Goal: Task Accomplishment & Management: Manage account settings

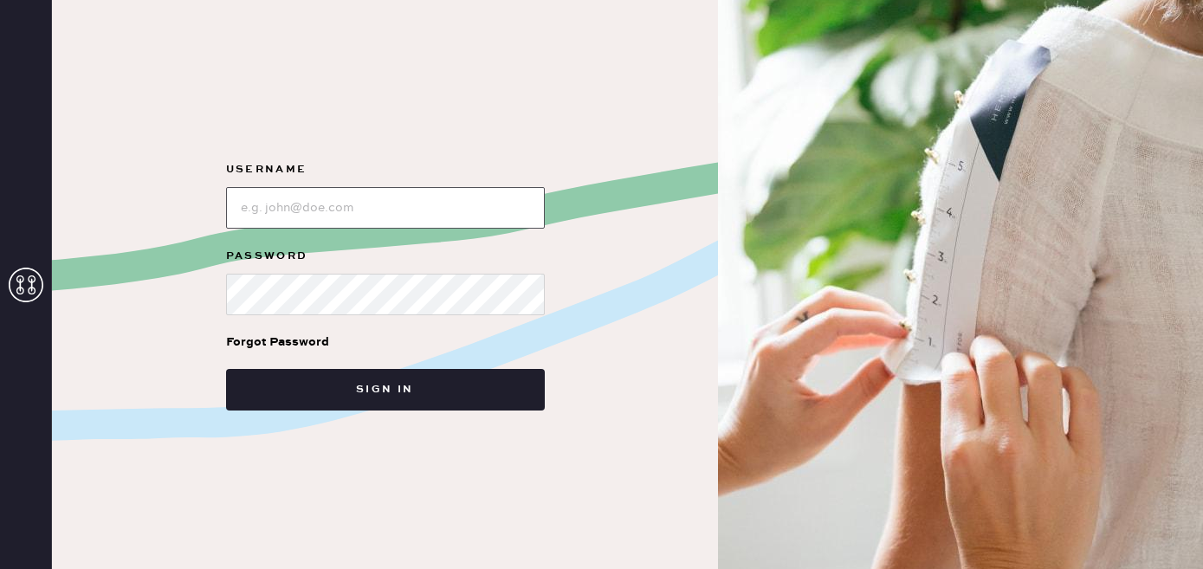
click at [470, 220] on input "loginName" at bounding box center [385, 208] width 319 height 42
type input "[EMAIL_ADDRESS][DOMAIN_NAME]"
click at [420, 273] on div at bounding box center [385, 292] width 319 height 45
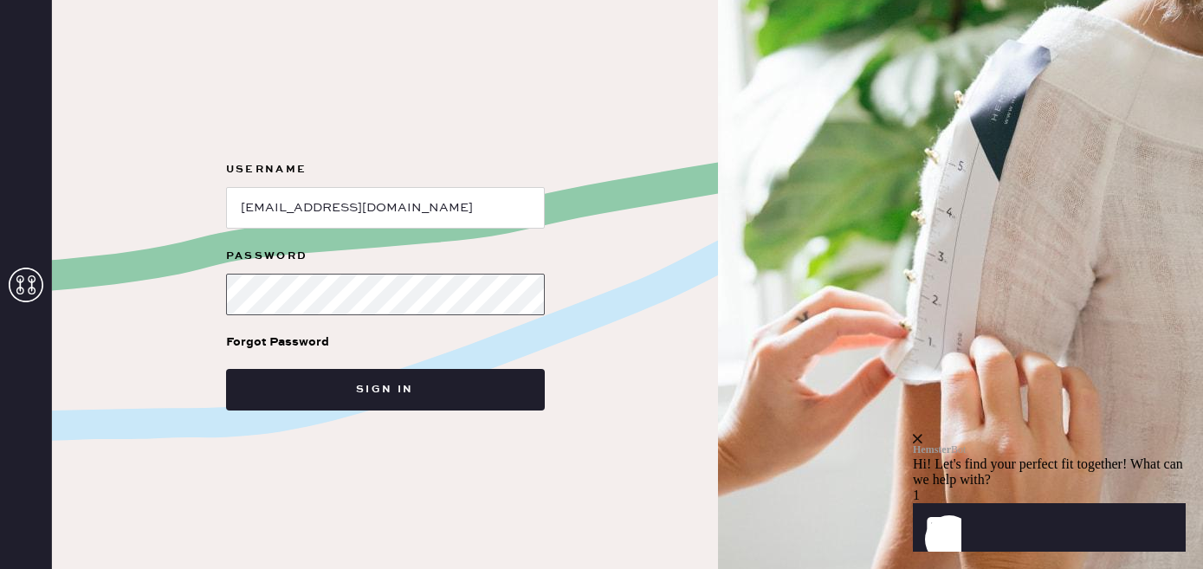
click at [226, 369] on button "Sign in" at bounding box center [385, 390] width 319 height 42
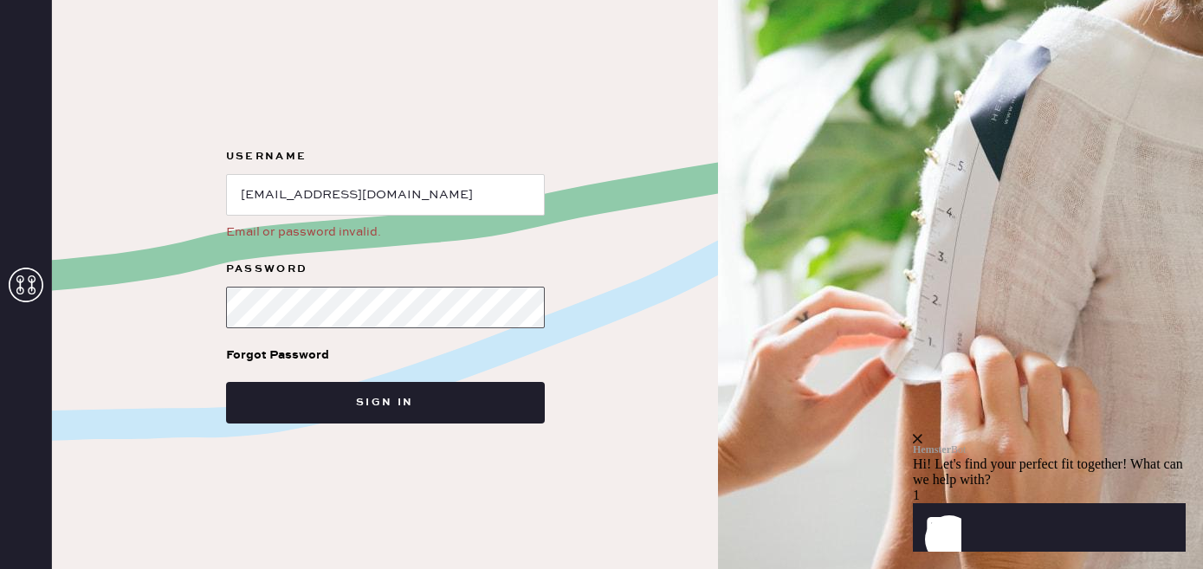
drag, startPoint x: 420, startPoint y: 272, endPoint x: 154, endPoint y: 286, distance: 266.3
click at [154, 286] on div "Username Email or password invalid. Password Forgot Password Sign in" at bounding box center [385, 284] width 666 height 569
click at [226, 382] on button "Sign in" at bounding box center [385, 403] width 319 height 42
click at [309, 359] on div "Forgot Password" at bounding box center [277, 355] width 103 height 19
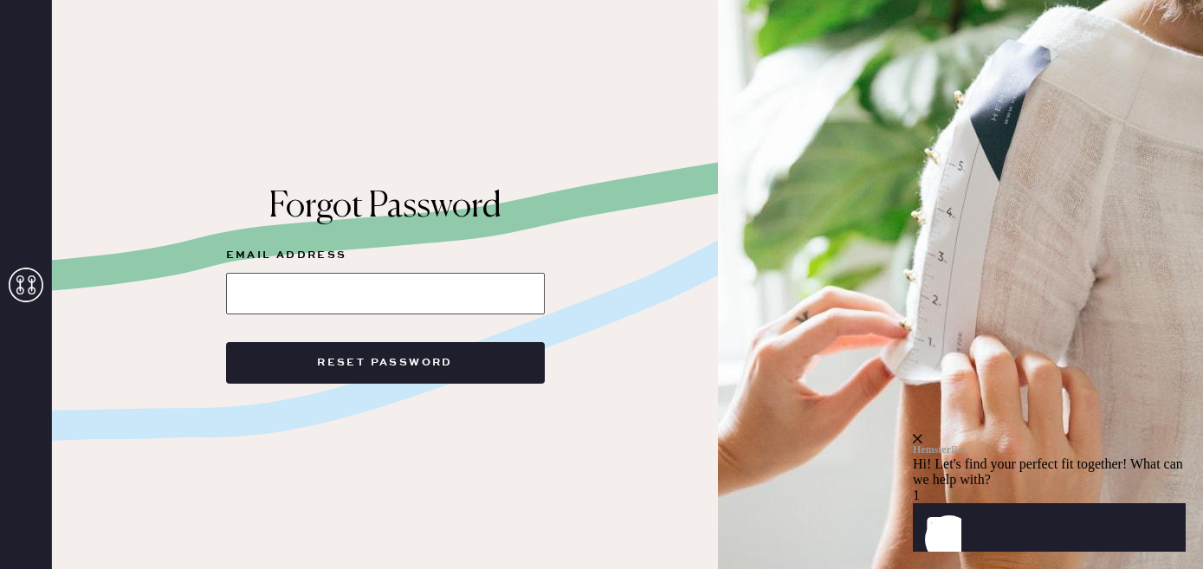
click at [524, 279] on input at bounding box center [385, 294] width 319 height 42
type input "maggiekinzer@gmail.com"
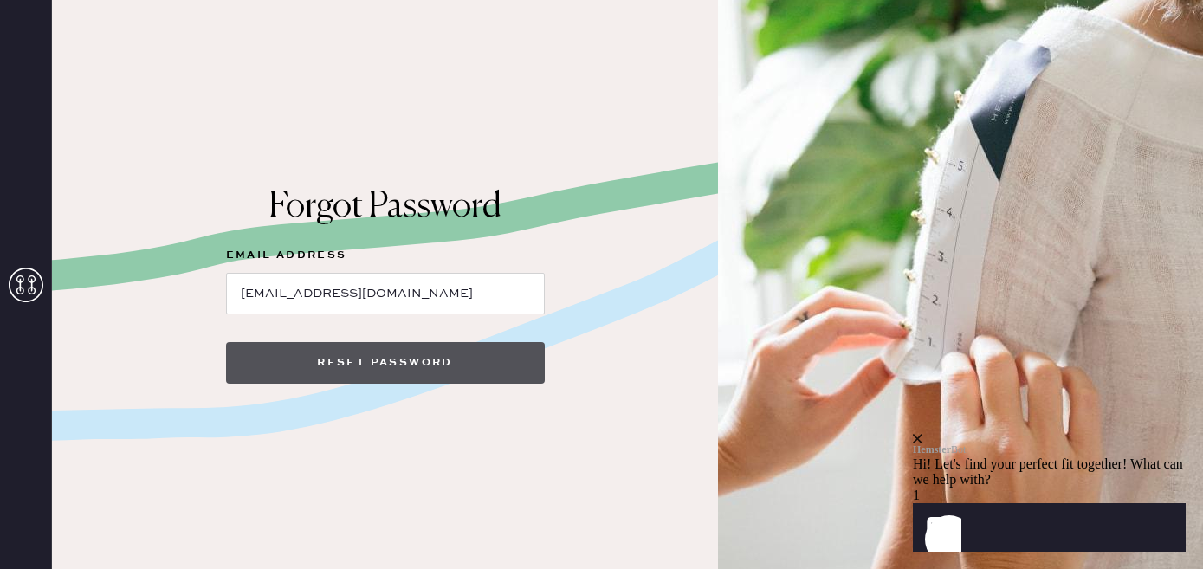
click at [412, 364] on button "Reset Password" at bounding box center [385, 363] width 319 height 42
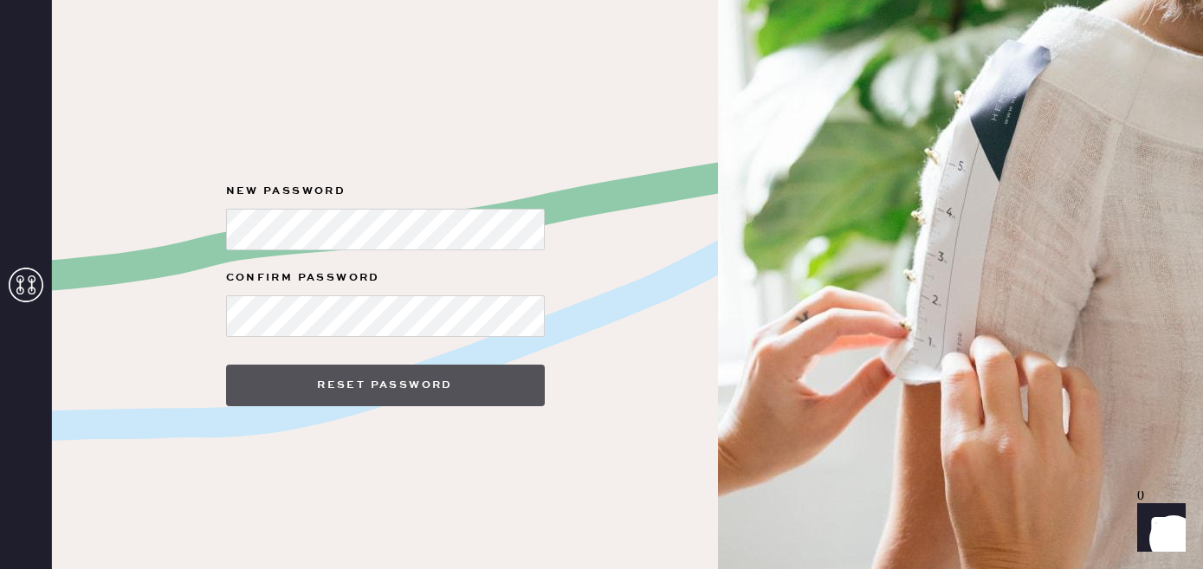
click at [391, 376] on button "Reset Password" at bounding box center [385, 386] width 319 height 42
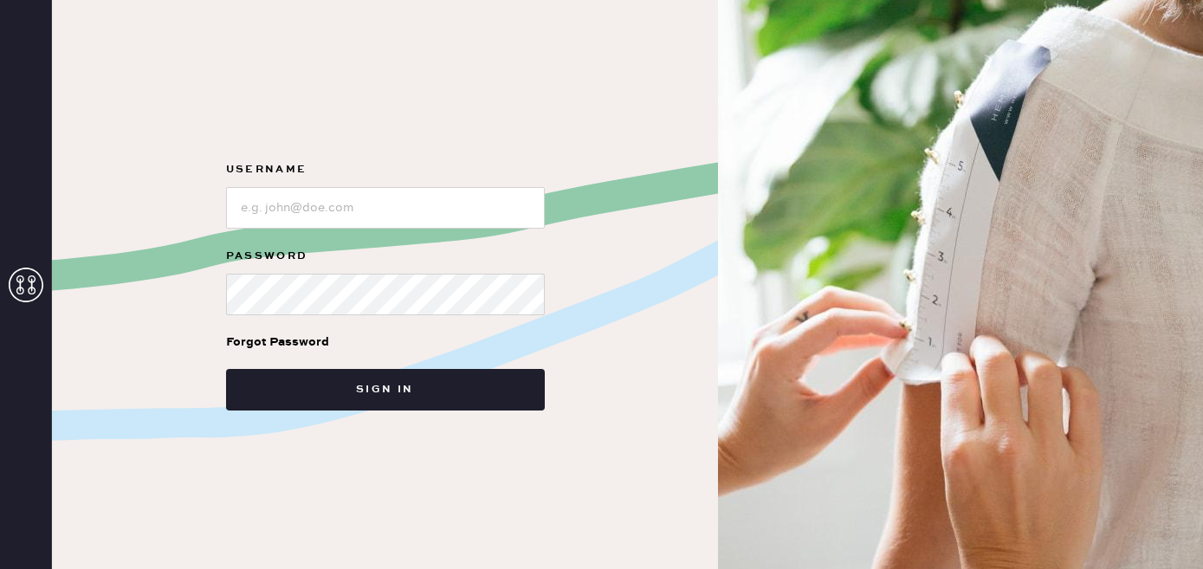
click at [408, 233] on form "Username Password Forgot Password Sign in" at bounding box center [385, 284] width 347 height 251
click at [408, 220] on input "loginName" at bounding box center [385, 208] width 319 height 42
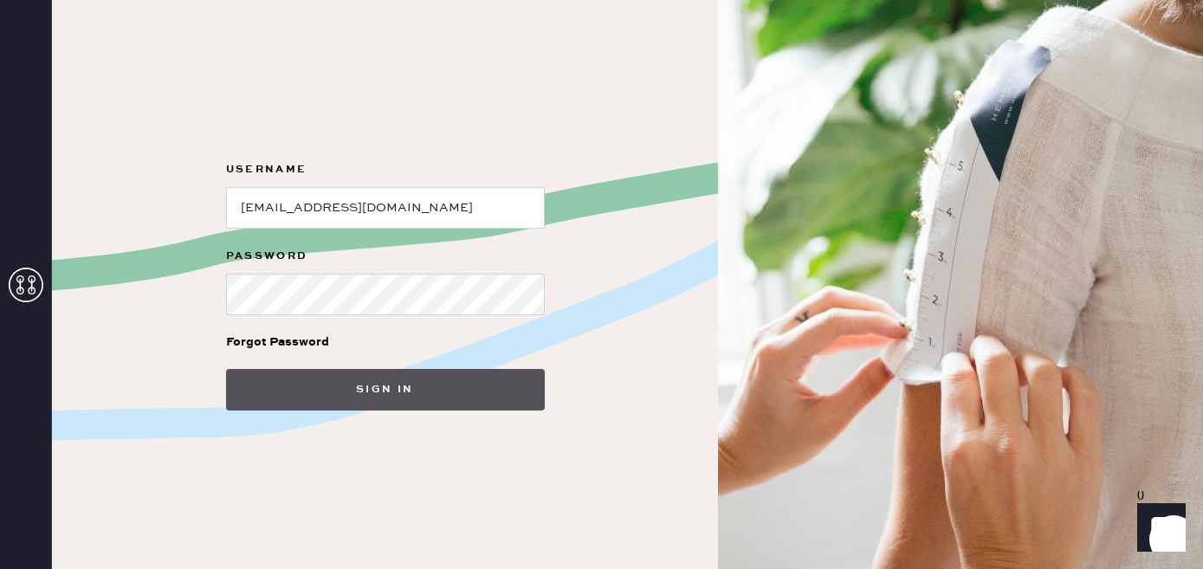
click at [401, 395] on button "Sign in" at bounding box center [385, 390] width 319 height 42
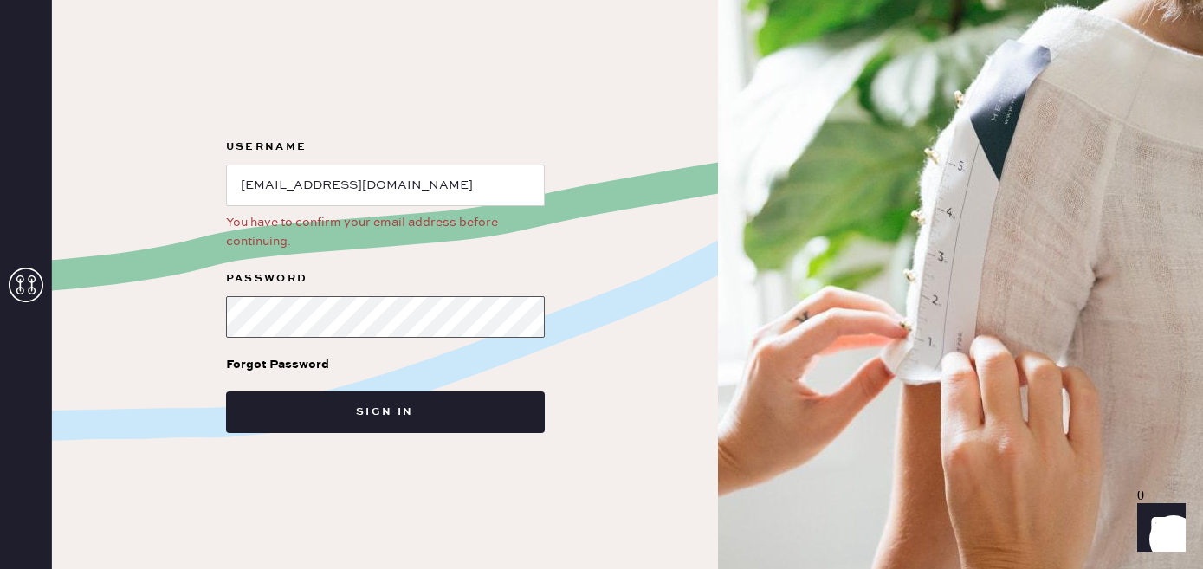
click at [218, 318] on form "Username You have to confirm your email address before continuing. Password For…" at bounding box center [385, 285] width 347 height 296
click at [226, 392] on button "Sign in" at bounding box center [385, 413] width 319 height 42
drag, startPoint x: 437, startPoint y: 187, endPoint x: 154, endPoint y: 152, distance: 284.6
click at [154, 152] on div "Username You have to confirm your email address before continuing. Password For…" at bounding box center [385, 284] width 666 height 569
type input "maggiekinzer@gmail.com"
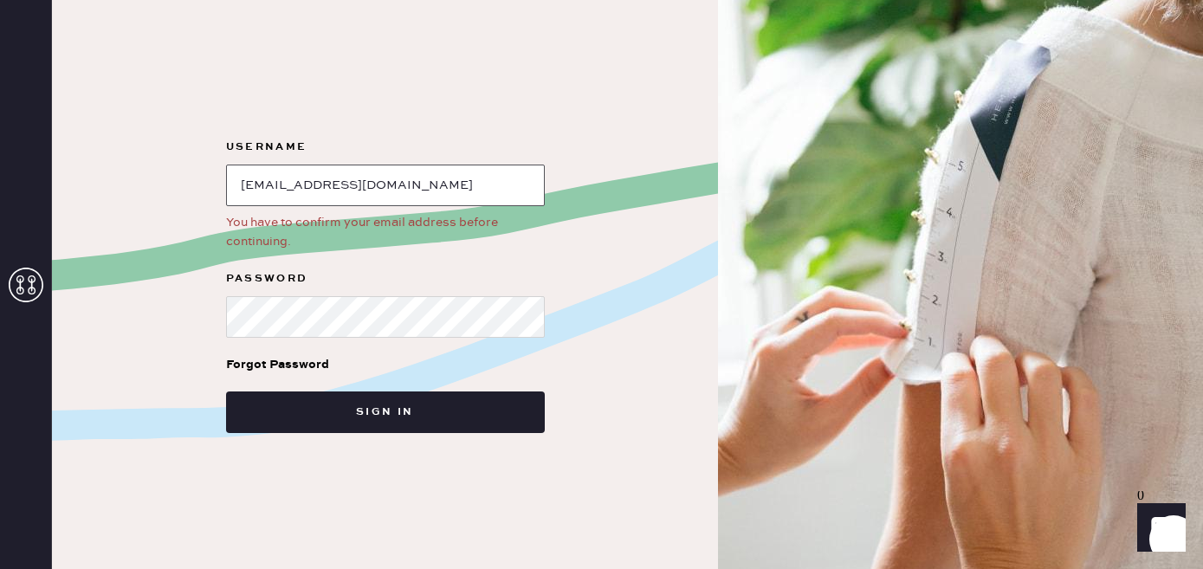
click at [226, 392] on button "Sign in" at bounding box center [385, 413] width 319 height 42
click at [271, 233] on div "You have to confirm your email address before continuing." at bounding box center [385, 232] width 319 height 38
click at [348, 239] on div "You have to confirm your email address before continuing." at bounding box center [385, 232] width 319 height 38
